Goal: Task Accomplishment & Management: Use online tool/utility

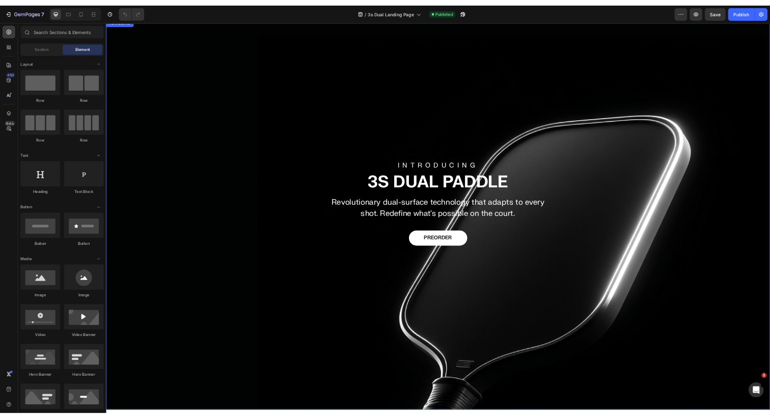
scroll to position [20, 0]
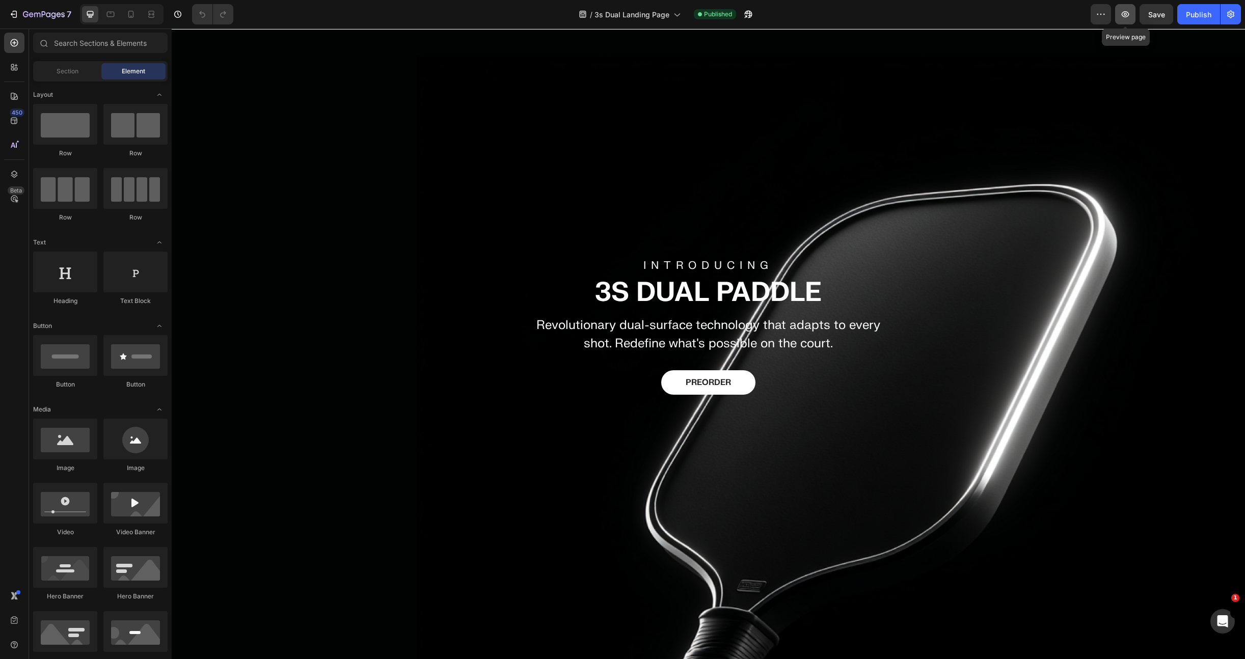
click at [1125, 17] on icon "button" at bounding box center [1126, 14] width 8 height 6
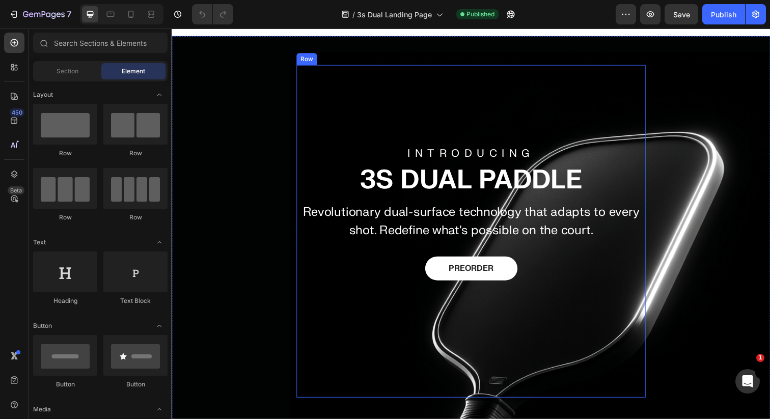
scroll to position [14, 0]
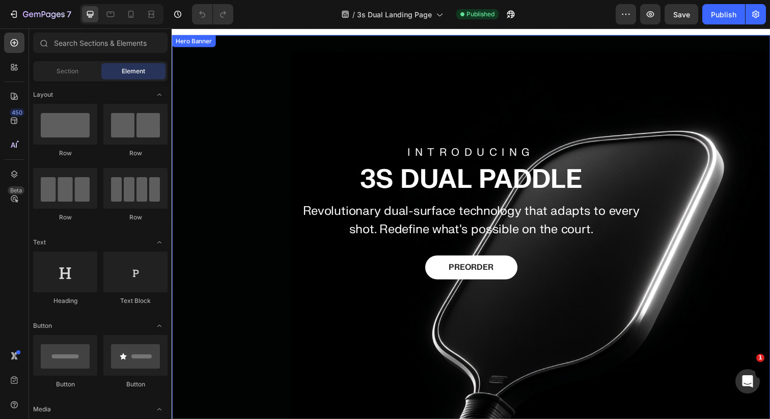
click at [558, 51] on div "Overlay" at bounding box center [477, 234] width 611 height 399
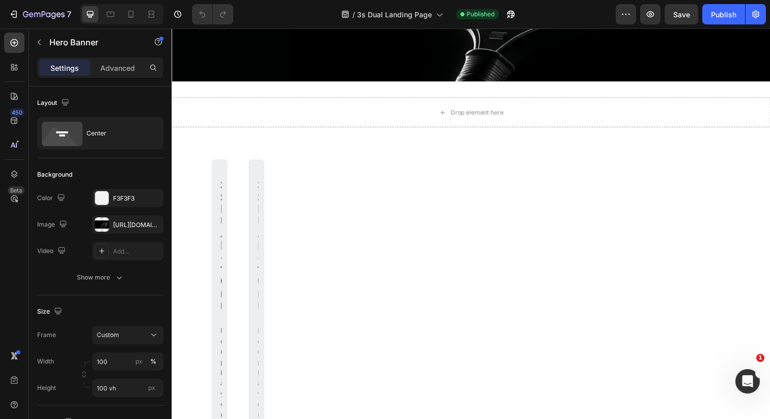
scroll to position [345, 0]
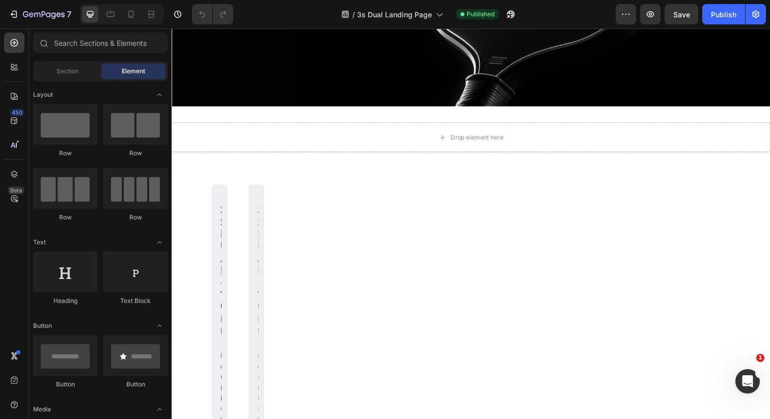
scroll to position [267, 0]
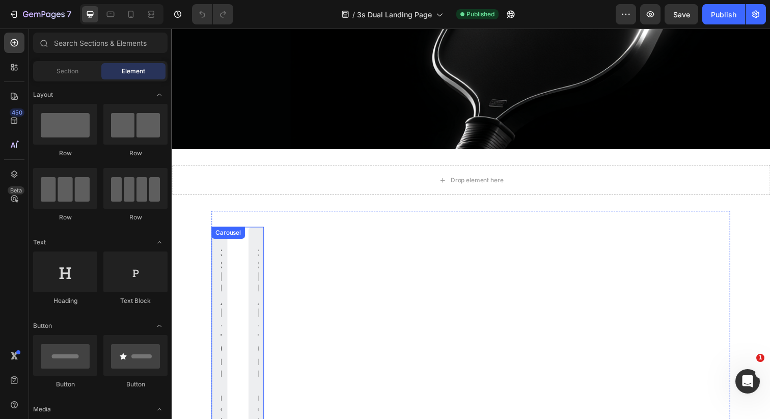
scroll to position [286, 0]
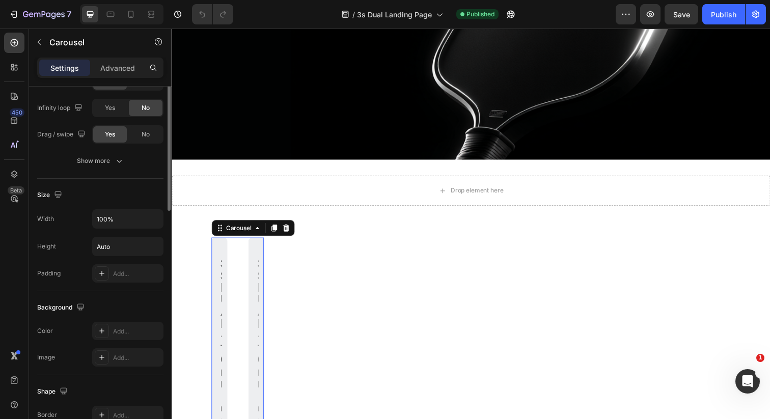
scroll to position [535, 0]
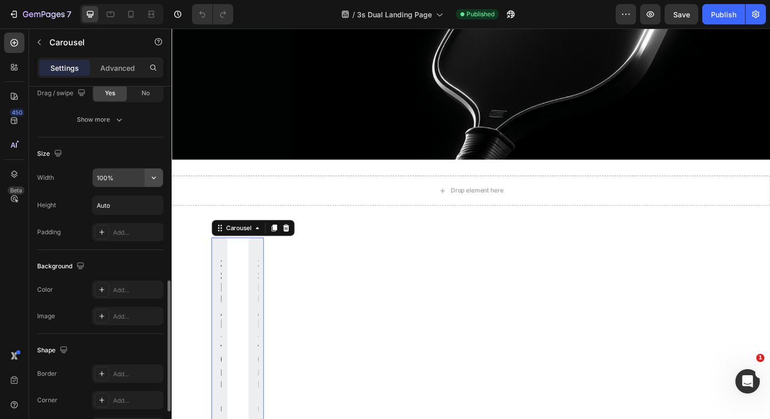
click at [154, 178] on icon "button" at bounding box center [154, 178] width 4 height 3
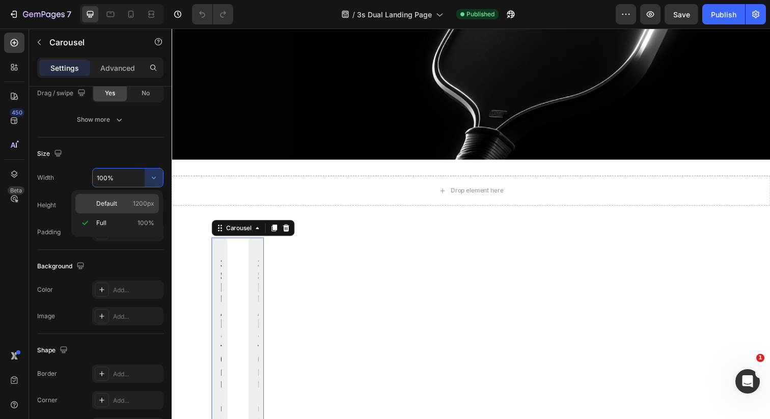
click at [130, 201] on p "Default 1200px" at bounding box center [125, 203] width 58 height 9
type input "1200"
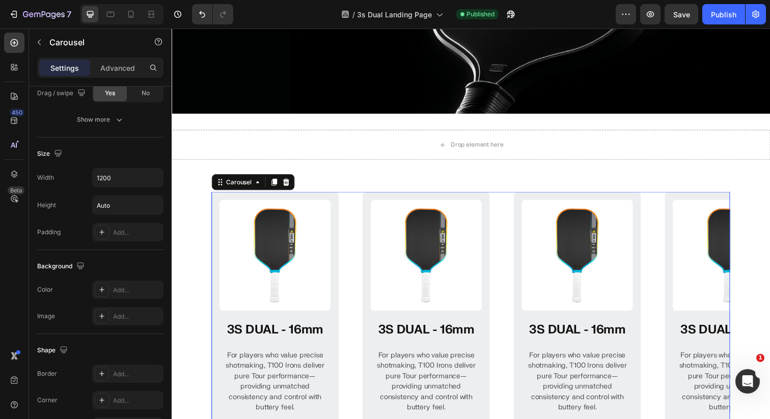
scroll to position [368, 0]
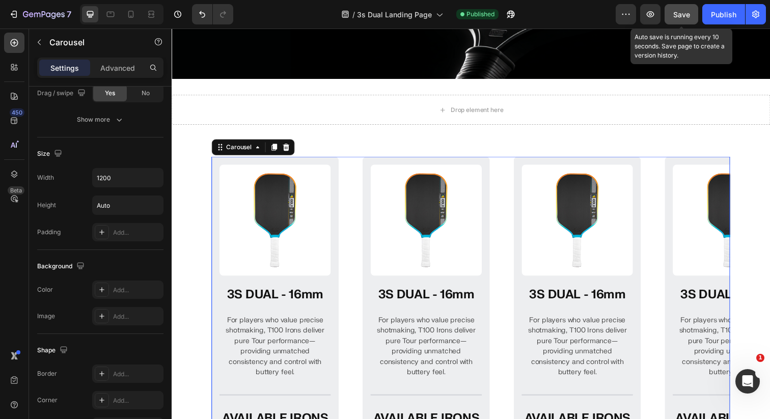
click at [674, 13] on span "Save" at bounding box center [682, 14] width 17 height 9
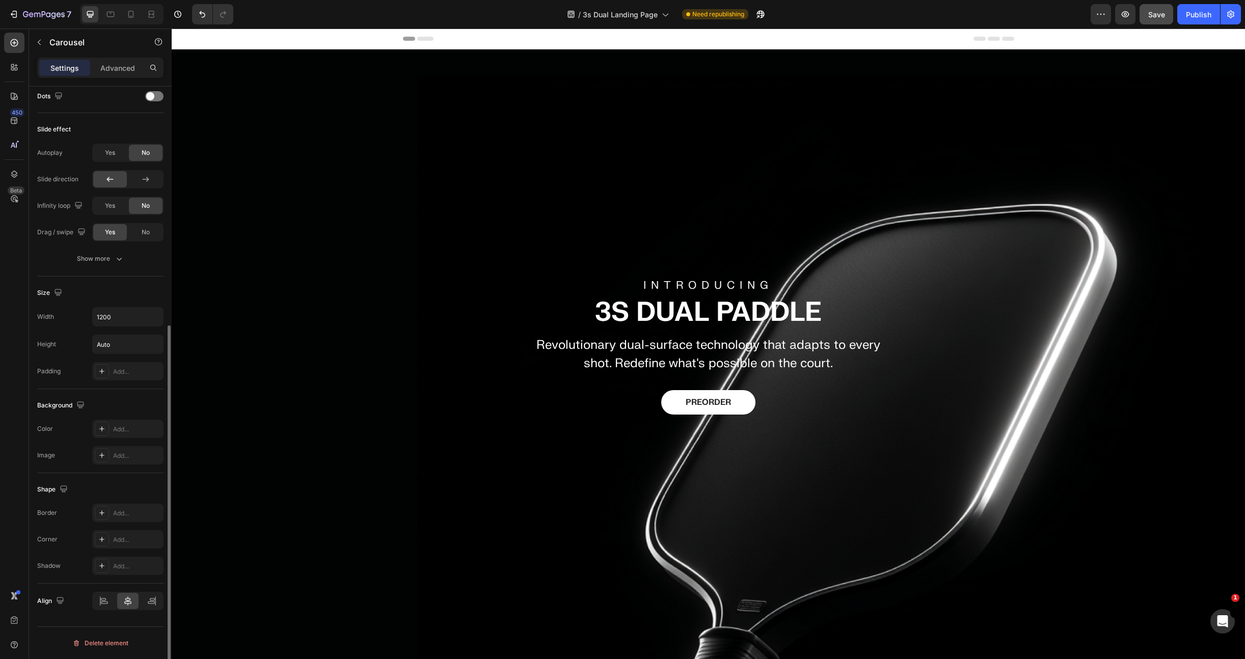
scroll to position [396, 0]
